Goal: Task Accomplishment & Management: Use online tool/utility

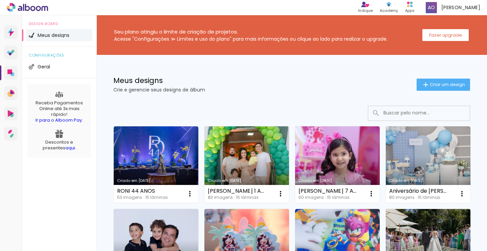
click at [233, 142] on link "Criado em [DATE]" at bounding box center [246, 164] width 85 height 76
